Goal: Transaction & Acquisition: Purchase product/service

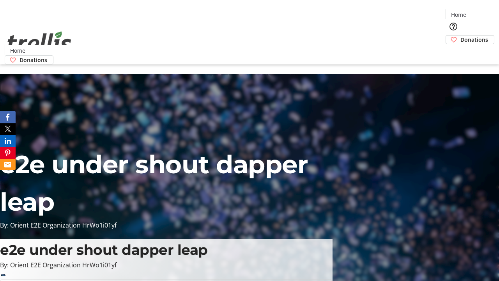
click at [460, 35] on span "Donations" at bounding box center [474, 39] width 28 height 8
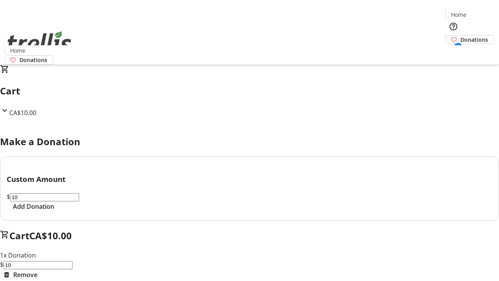
select select "CA"
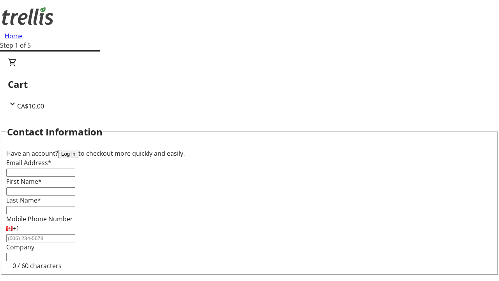
click at [78, 150] on button "Log in" at bounding box center [68, 154] width 20 height 8
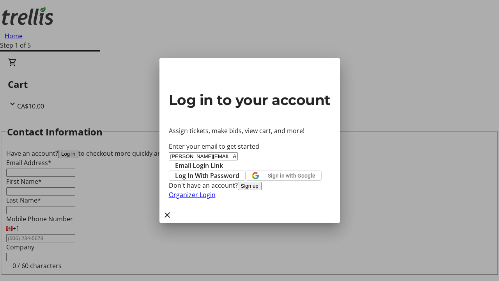
type input "[PERSON_NAME][EMAIL_ADDRESS][DOMAIN_NAME]"
click at [223, 161] on span "Email Login Link" at bounding box center [199, 165] width 48 height 9
